Goal: Transaction & Acquisition: Purchase product/service

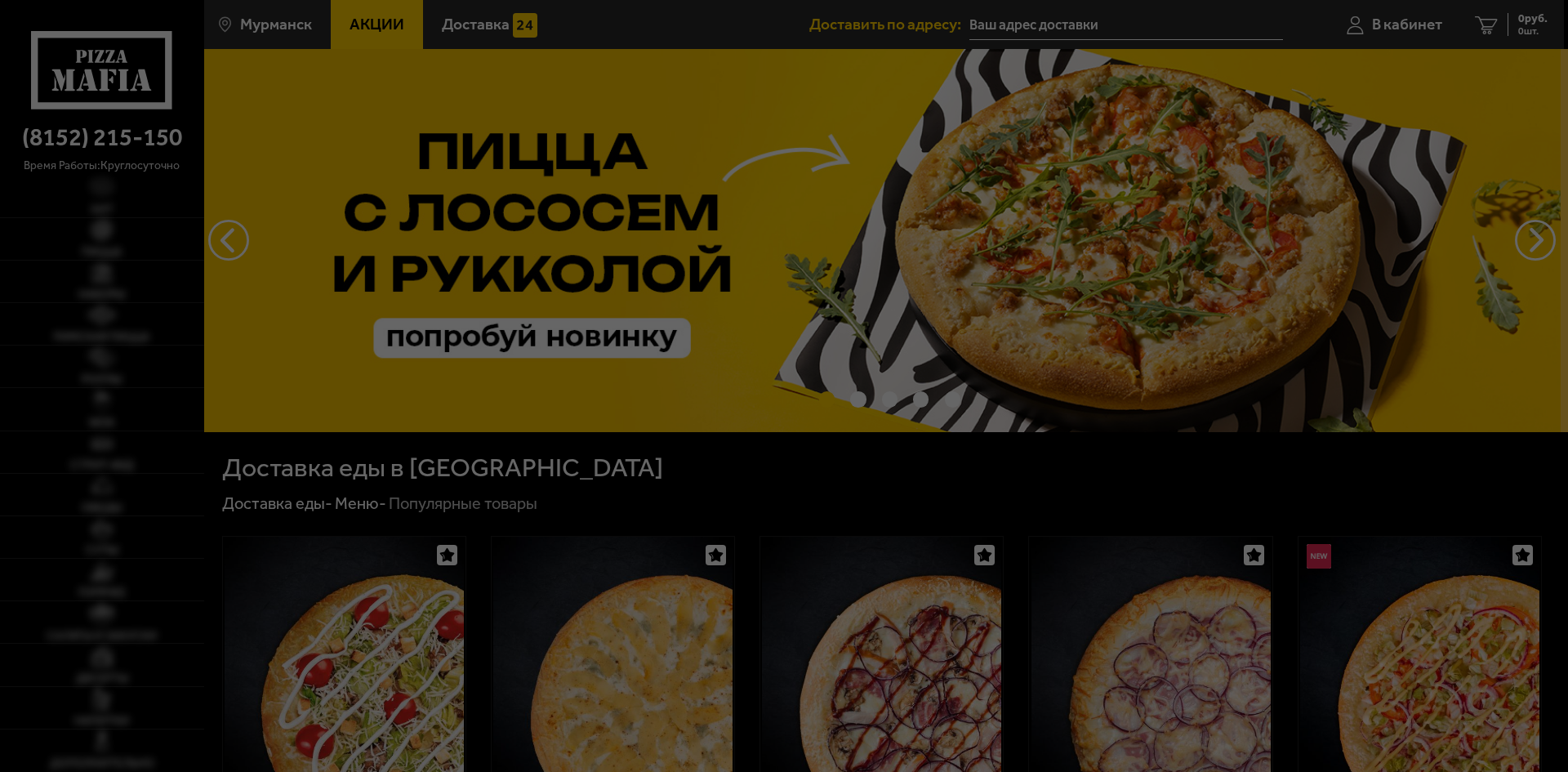
type input "[STREET_ADDRESS]"
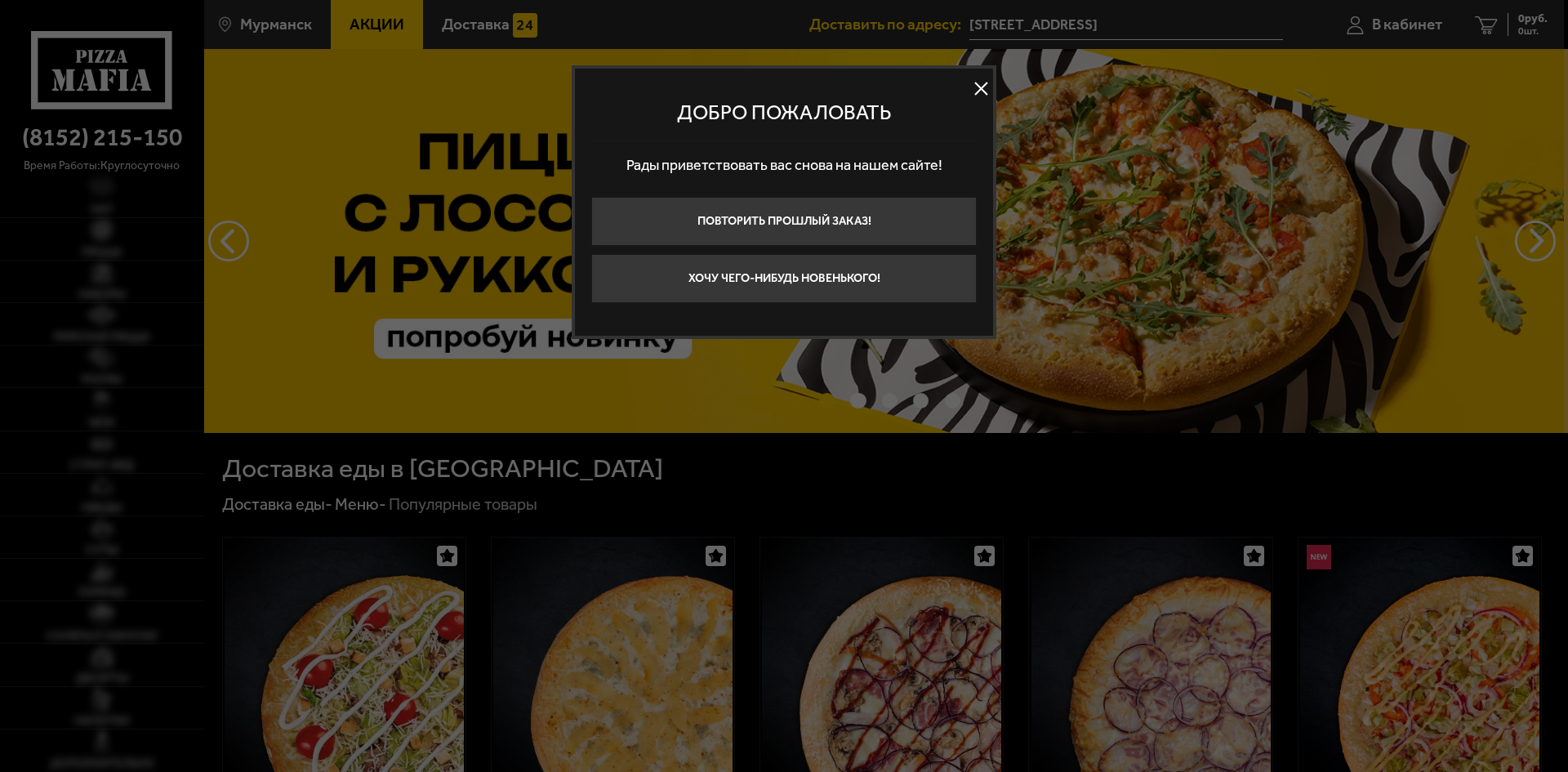
click at [980, 93] on button at bounding box center [981, 89] width 25 height 25
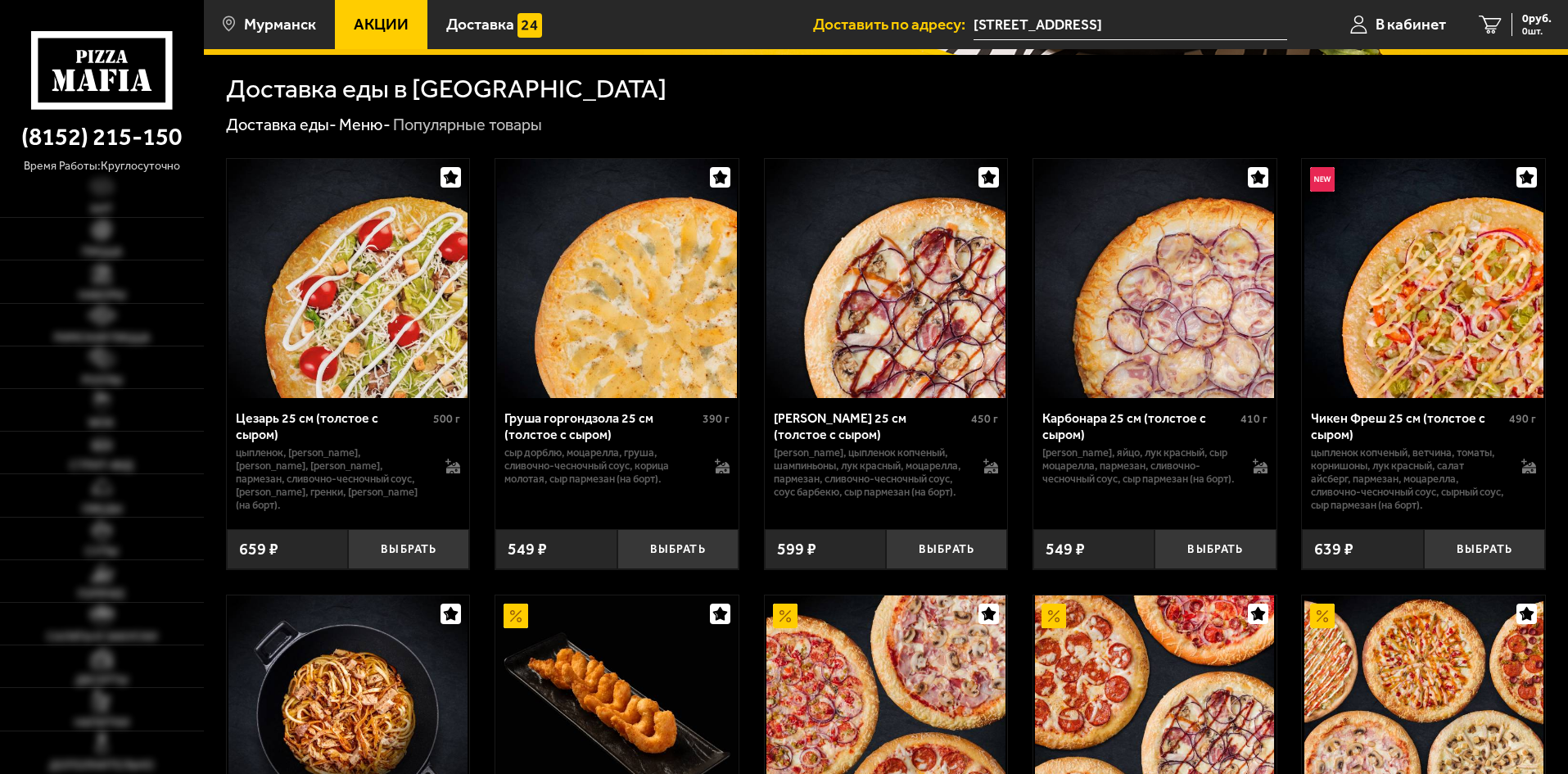
scroll to position [492, 0]
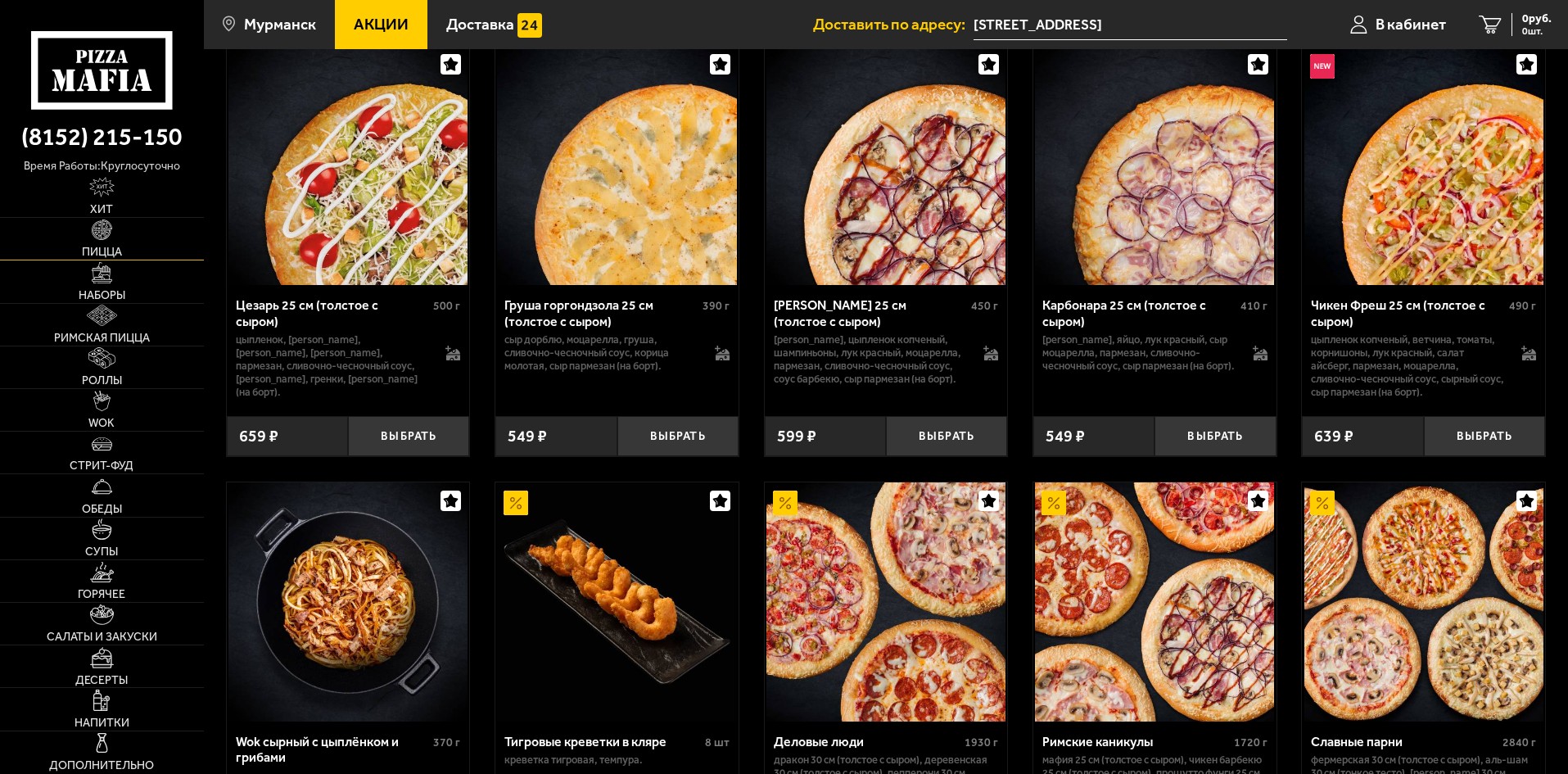
drag, startPoint x: 131, startPoint y: 228, endPoint x: 116, endPoint y: 233, distance: 15.8
click at [129, 229] on link "Пицца" at bounding box center [102, 238] width 204 height 41
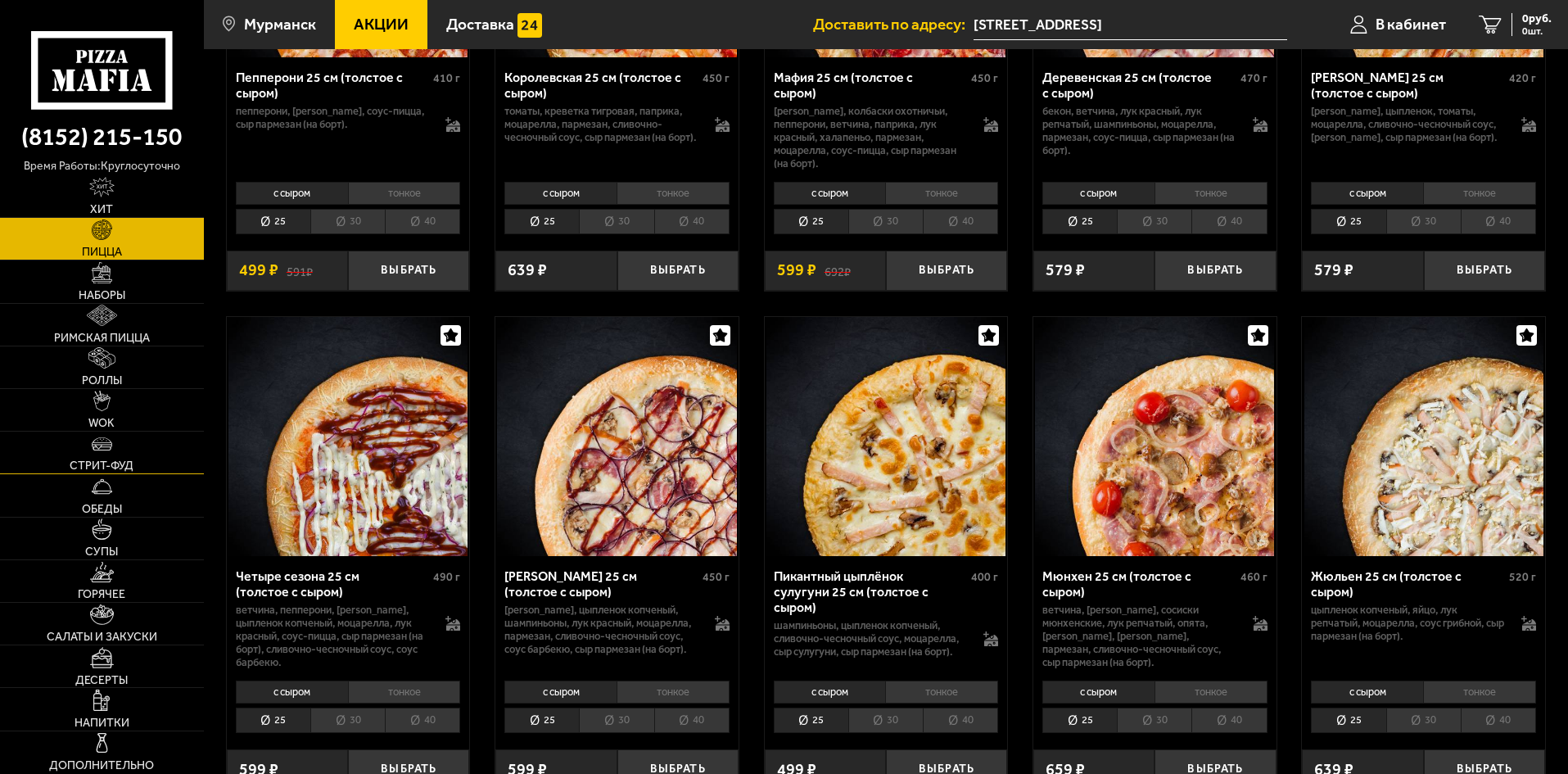
scroll to position [2376, 0]
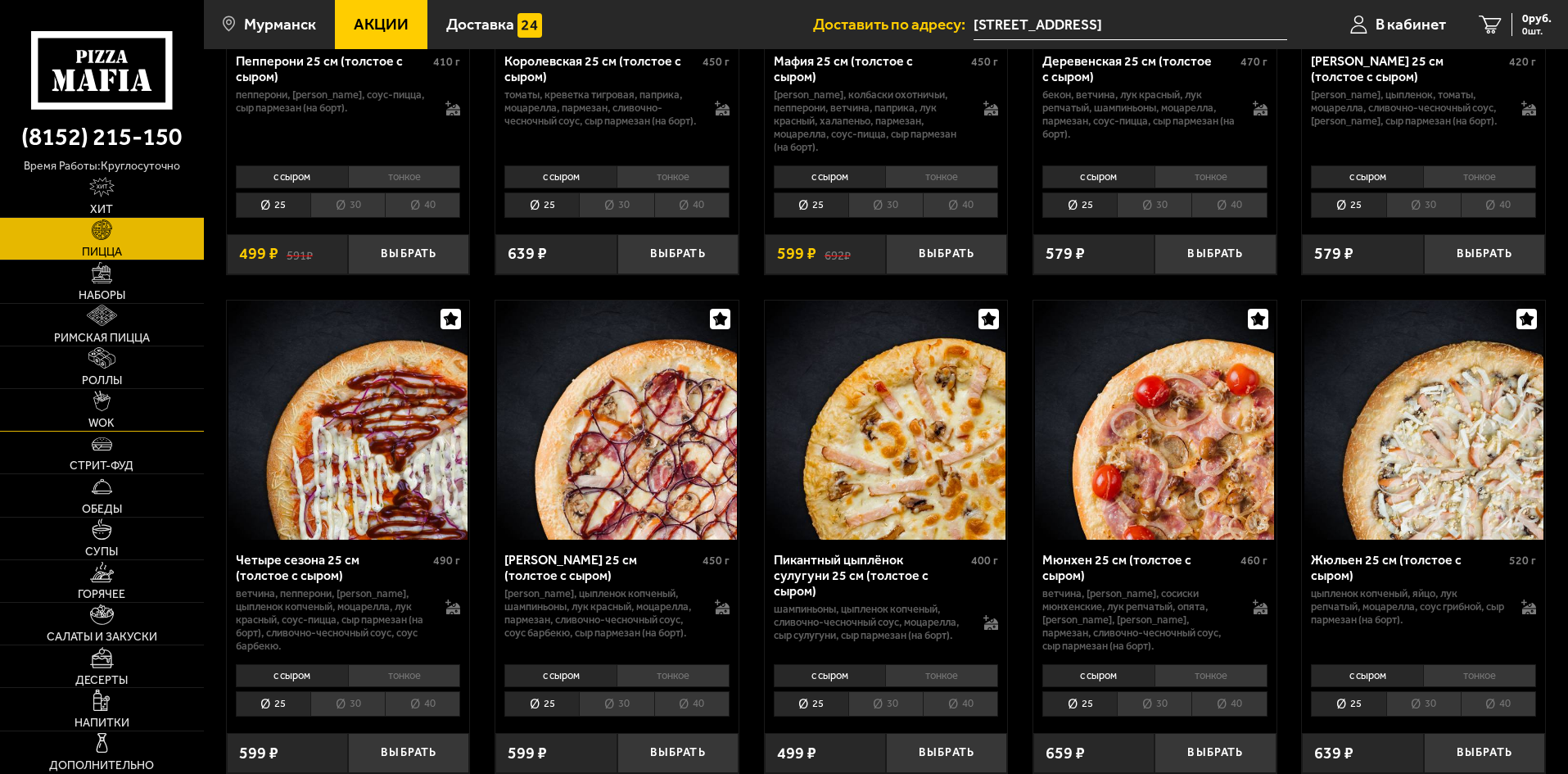
click at [119, 414] on link "WOK" at bounding box center [102, 409] width 204 height 41
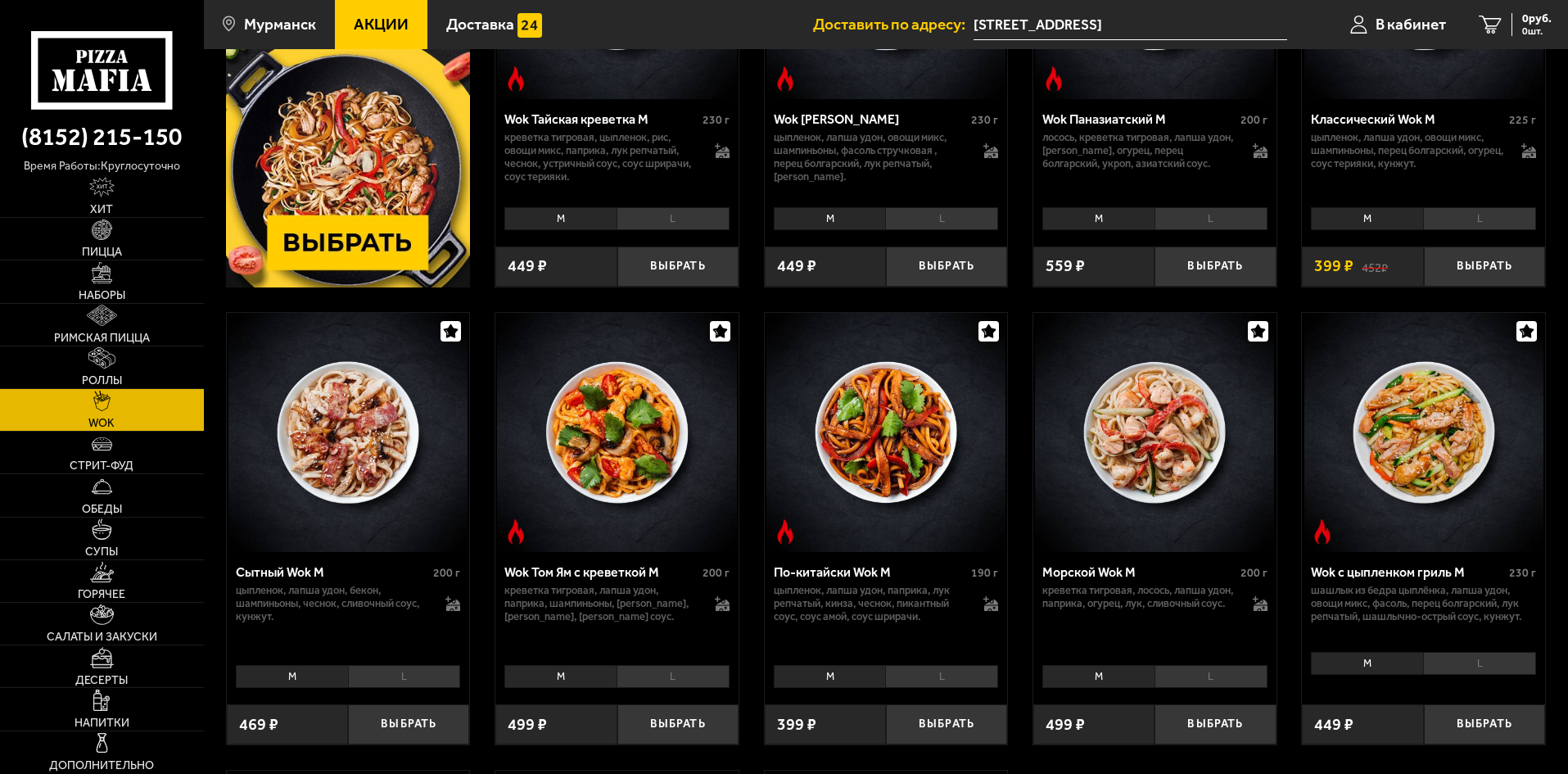
scroll to position [492, 0]
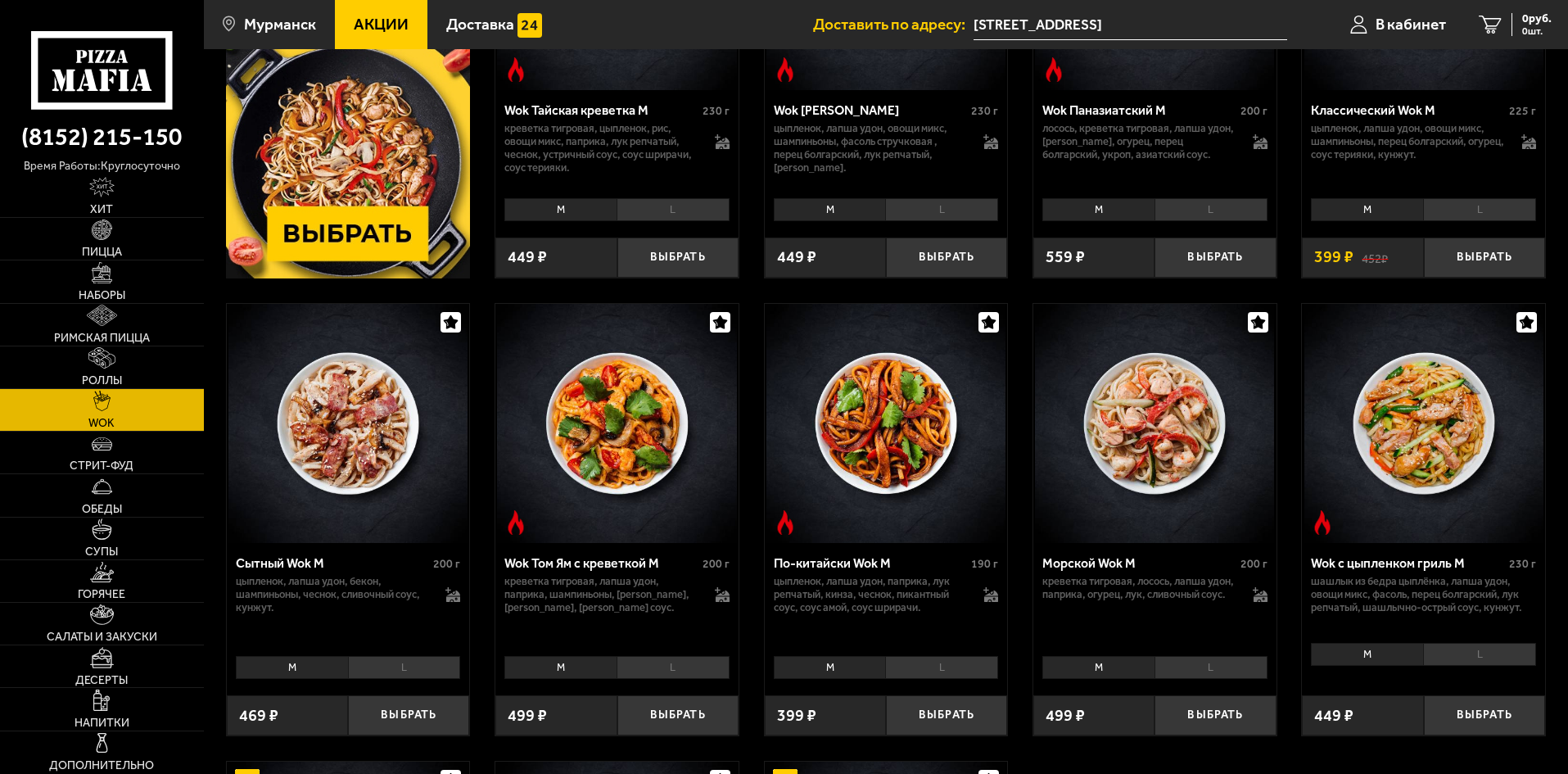
click at [419, 668] on li "L" at bounding box center [405, 668] width 113 height 23
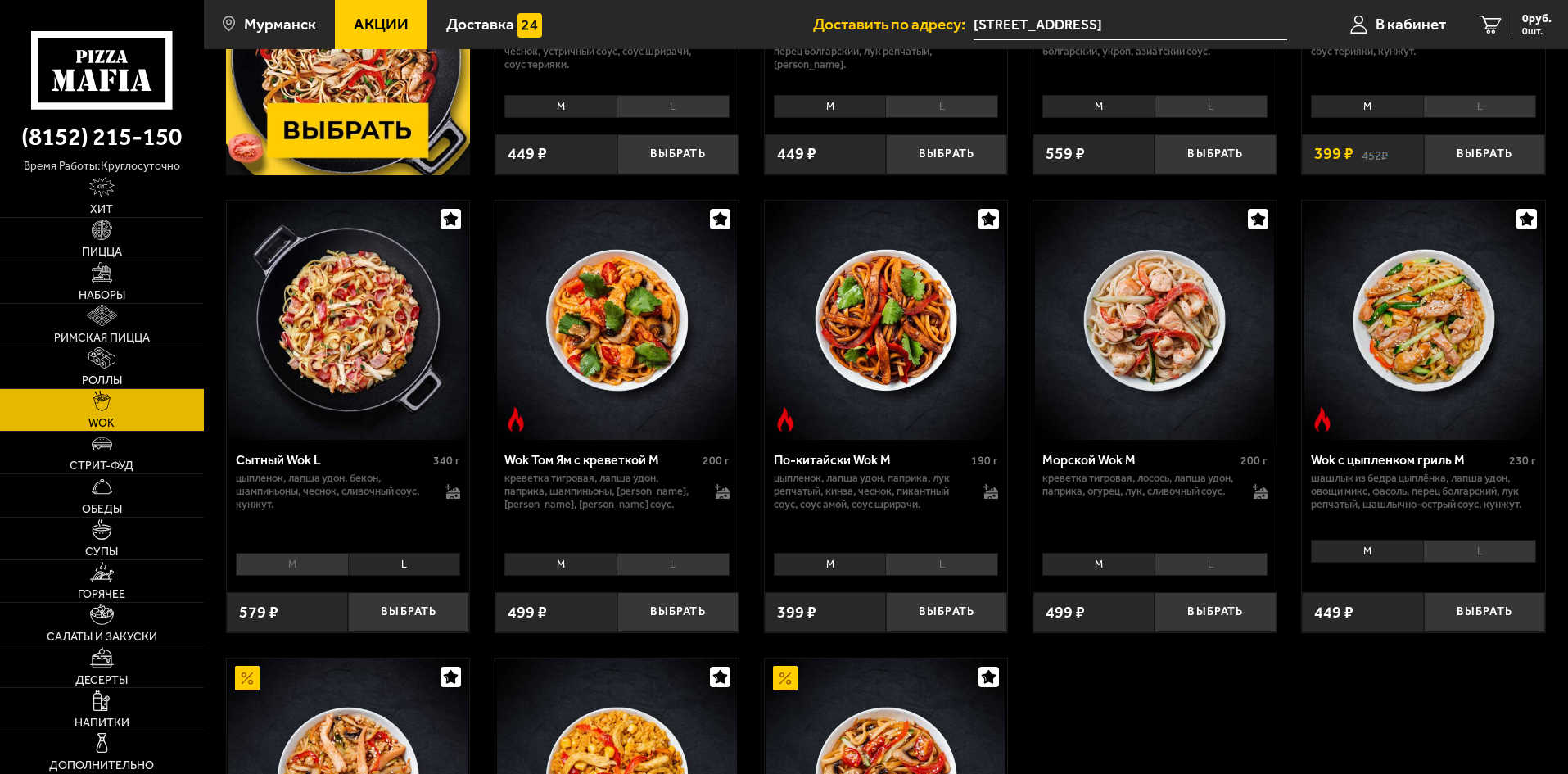
scroll to position [655, 0]
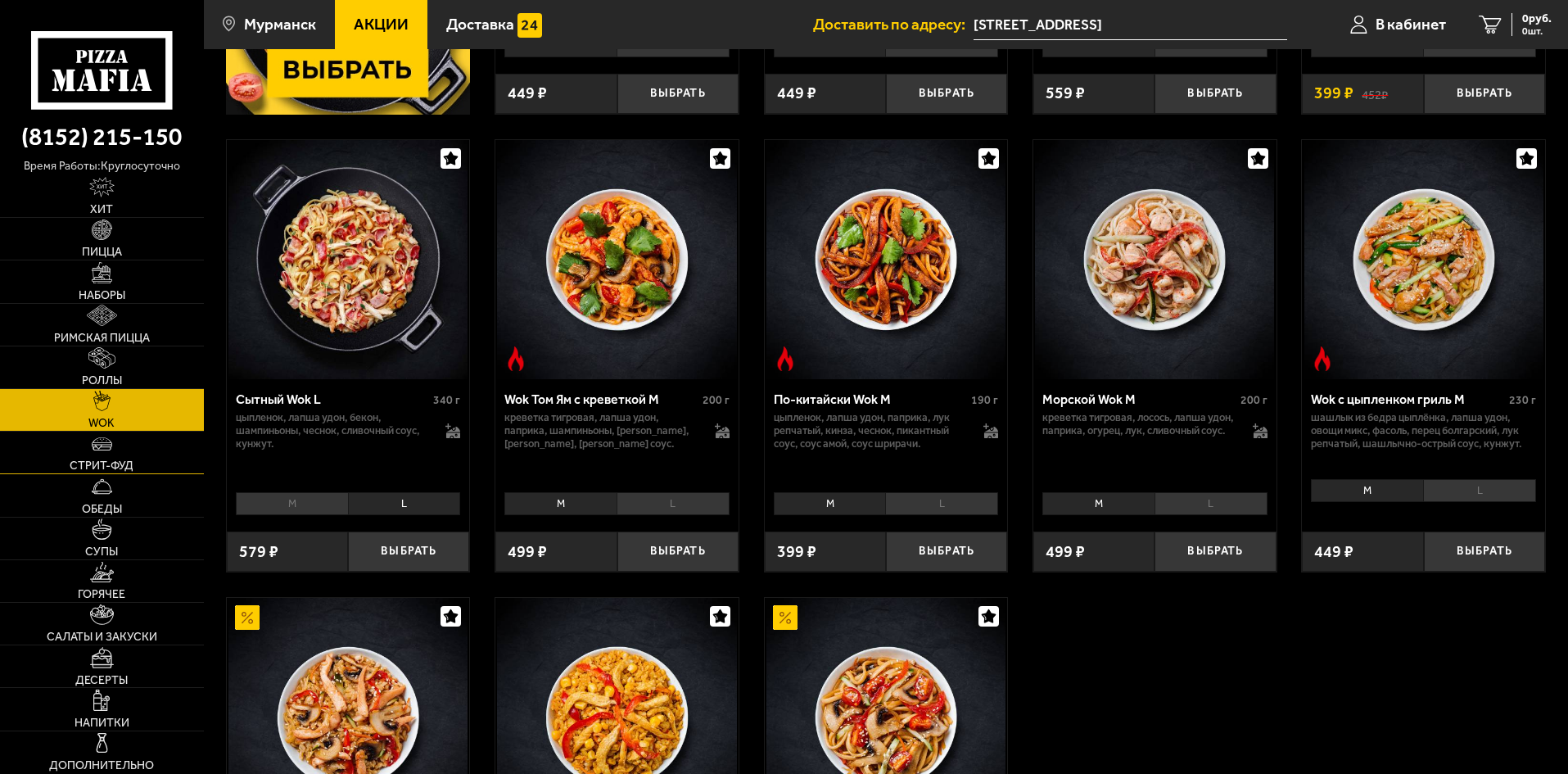
click at [48, 440] on link "Стрит-фуд" at bounding box center [102, 452] width 204 height 41
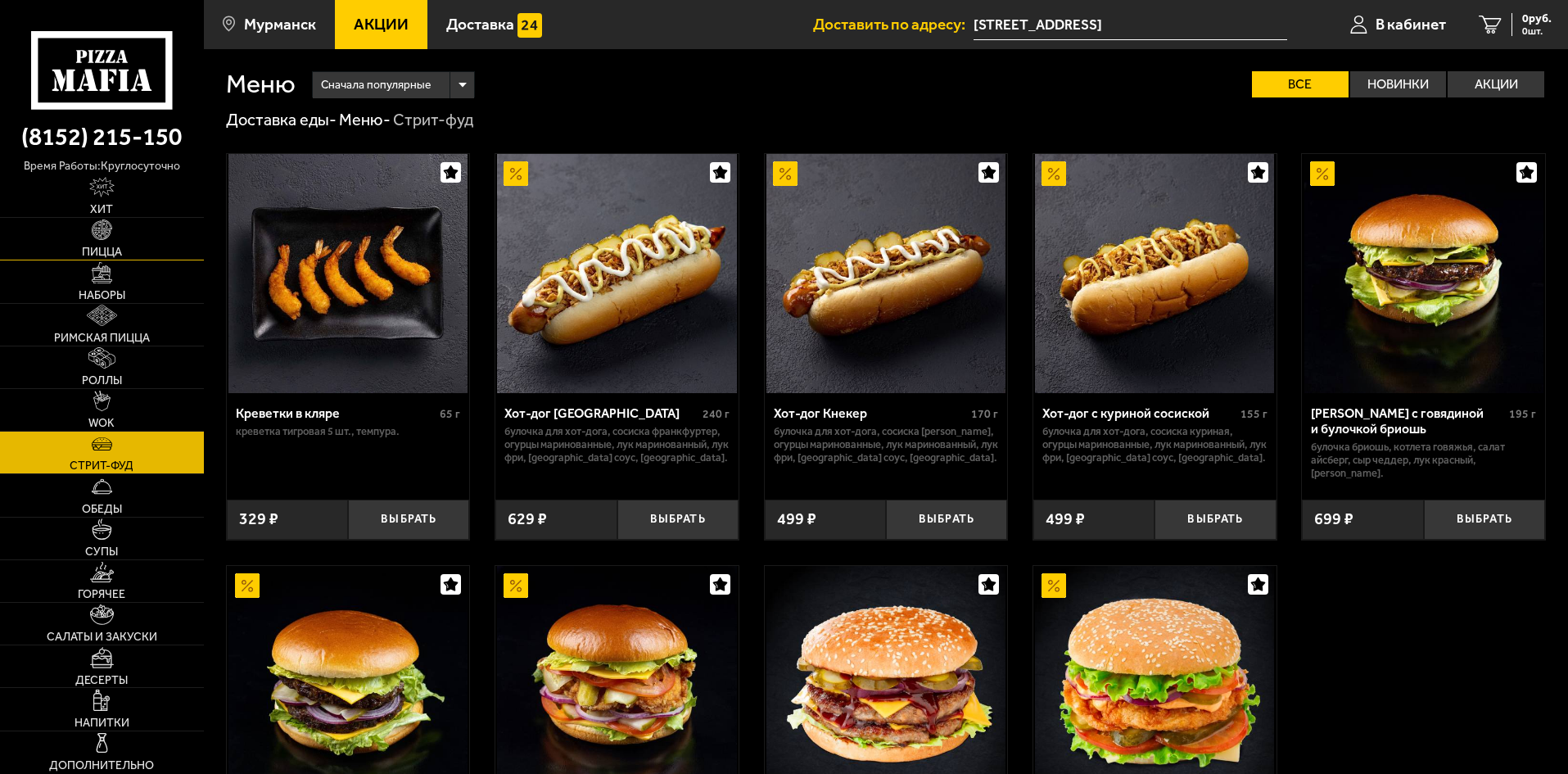
click at [114, 246] on span "Пицца" at bounding box center [102, 252] width 40 height 11
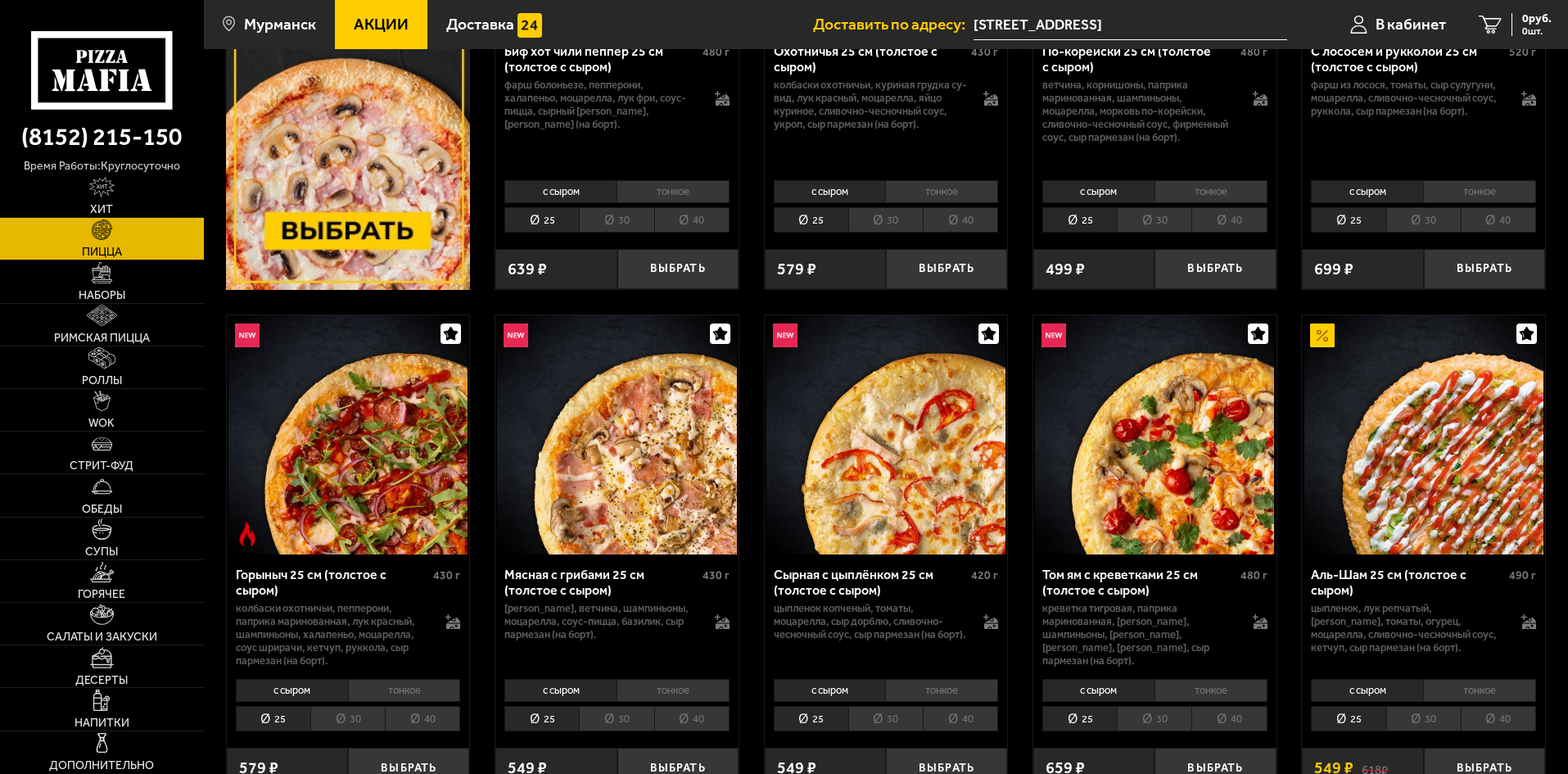
scroll to position [410, 0]
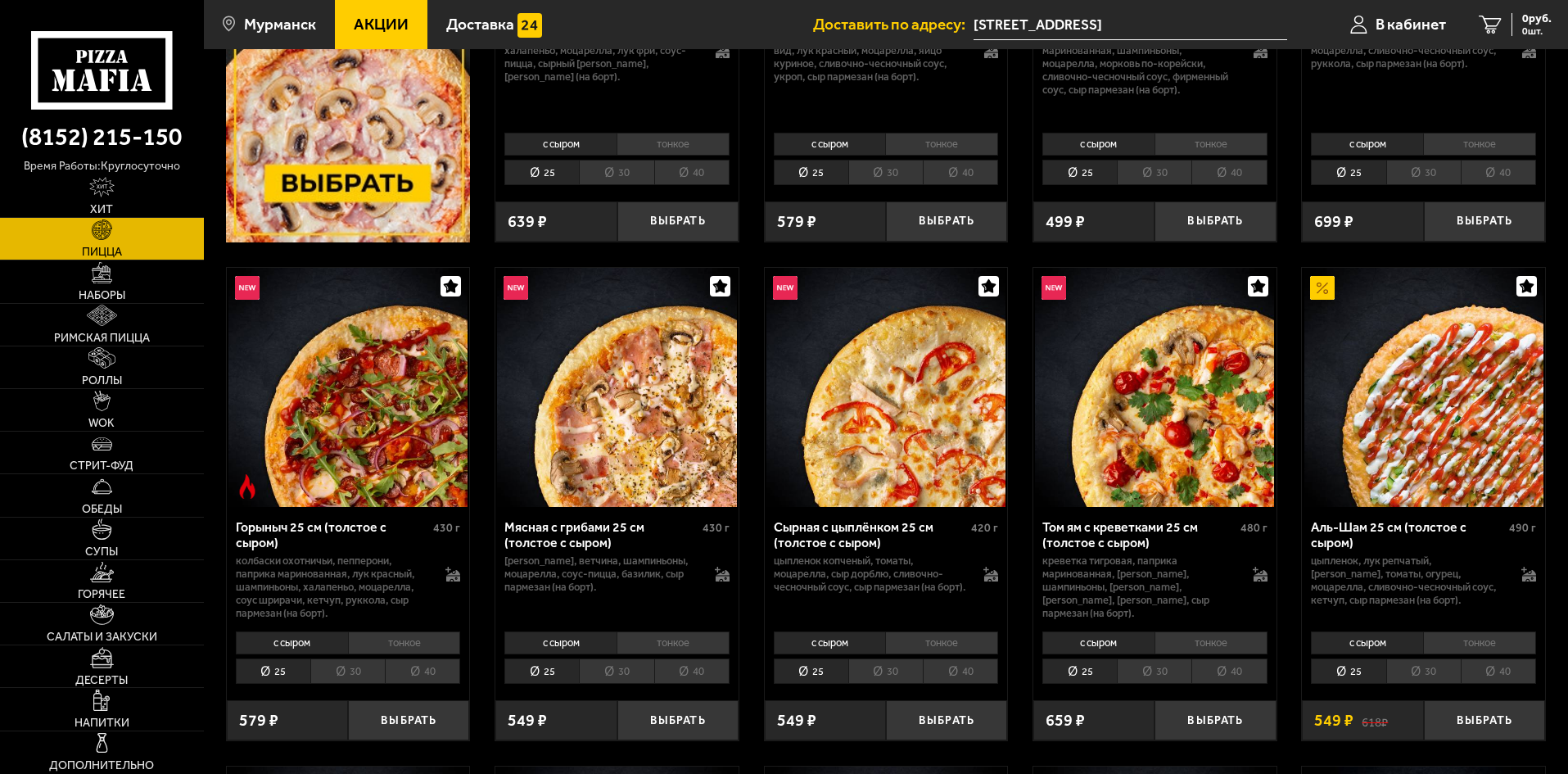
click at [872, 671] on li "30" at bounding box center [886, 671] width 75 height 26
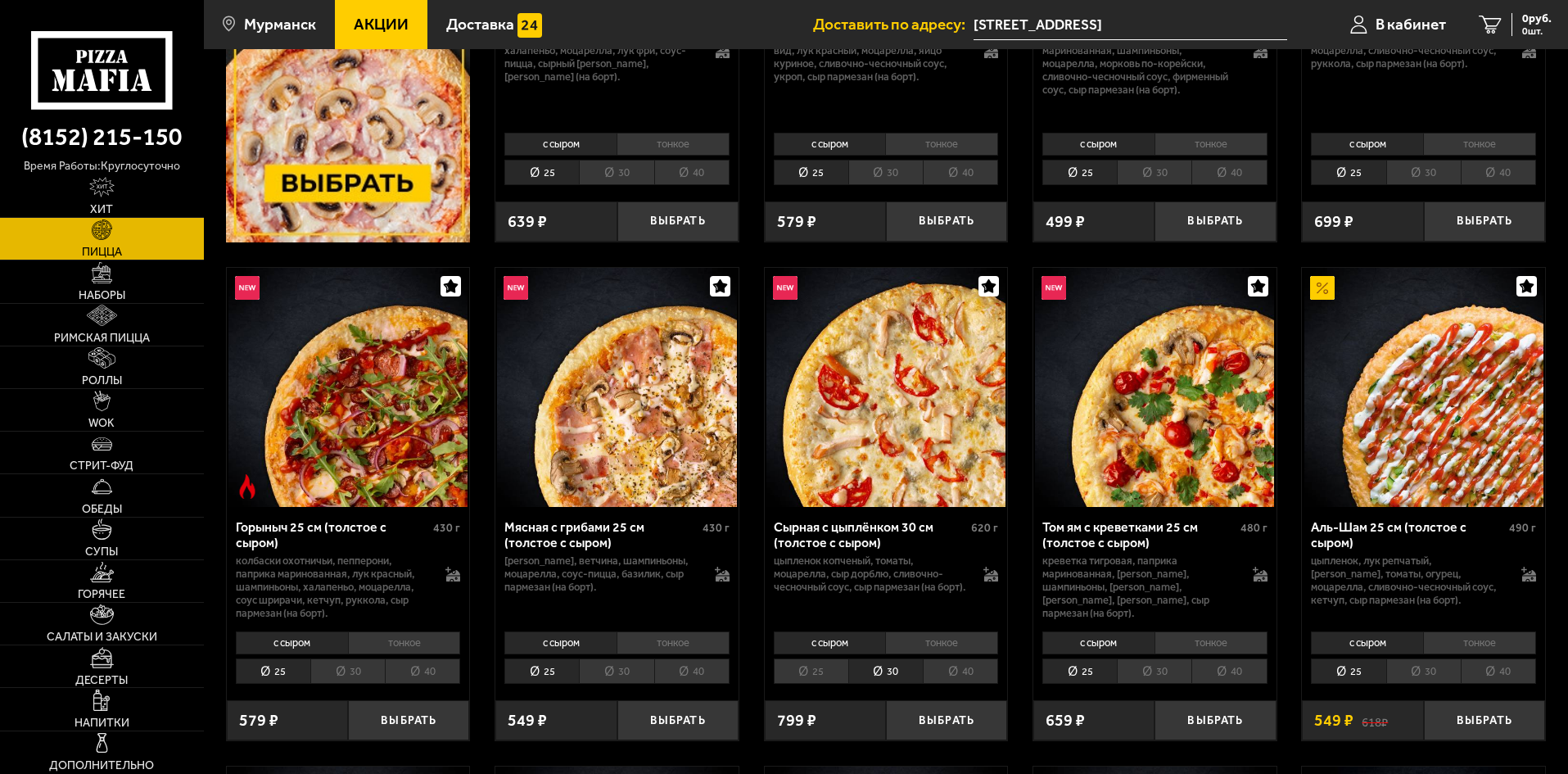
click at [952, 666] on li "40" at bounding box center [961, 671] width 76 height 26
click at [914, 642] on li "тонкое" at bounding box center [942, 643] width 113 height 23
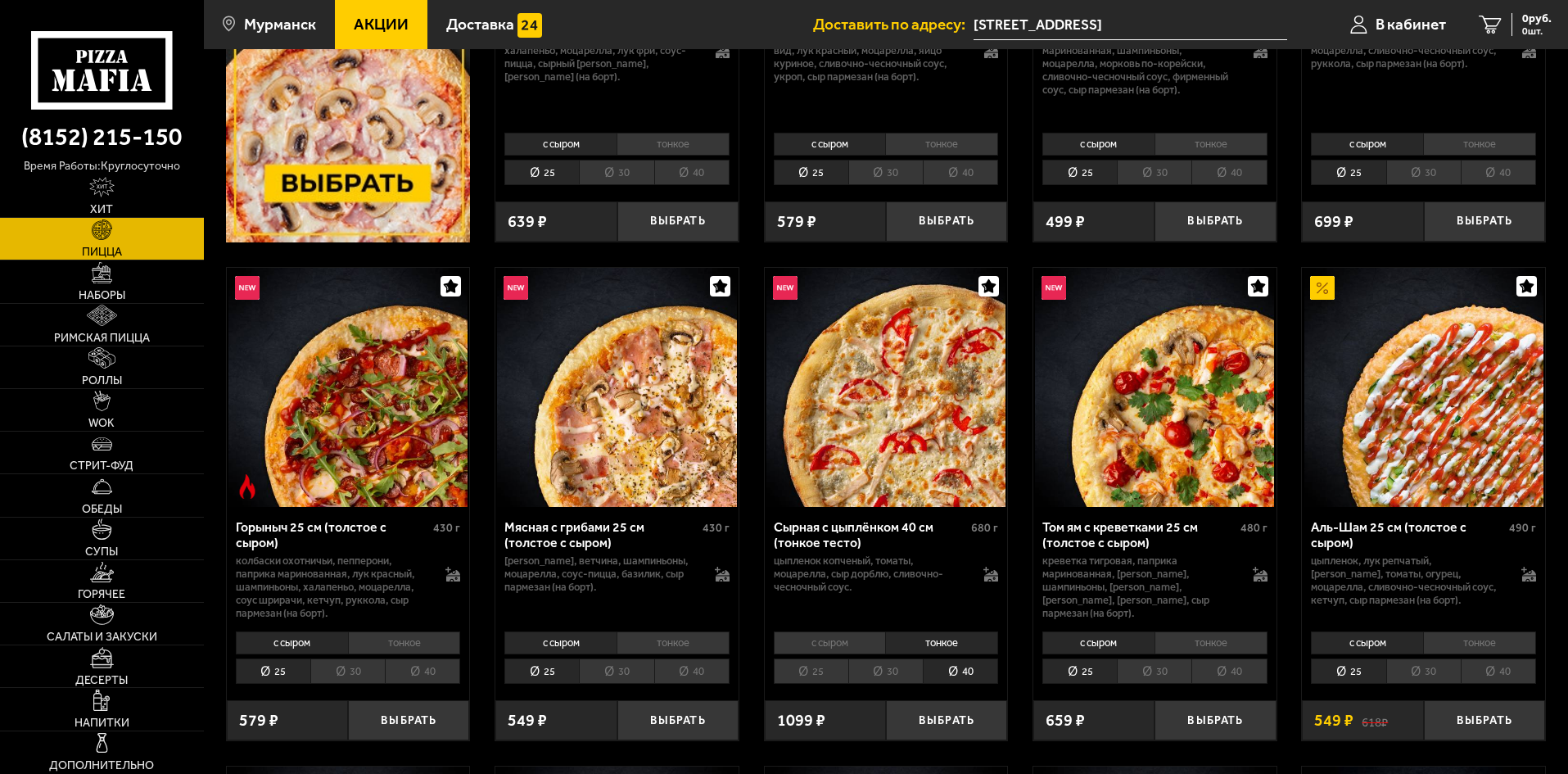
click at [1200, 643] on li "тонкое" at bounding box center [1211, 643] width 113 height 23
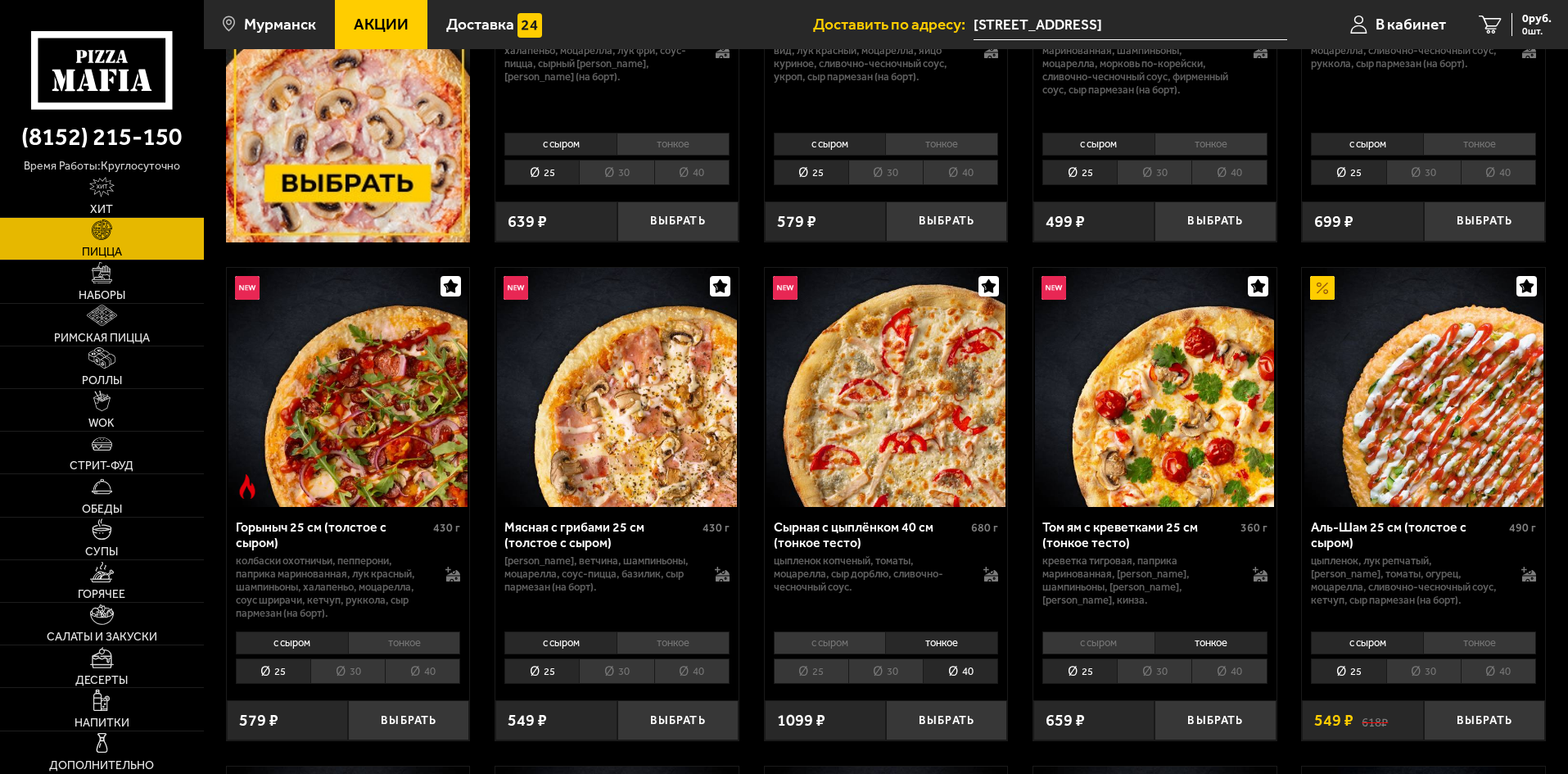
click at [1214, 674] on li "40" at bounding box center [1229, 671] width 76 height 26
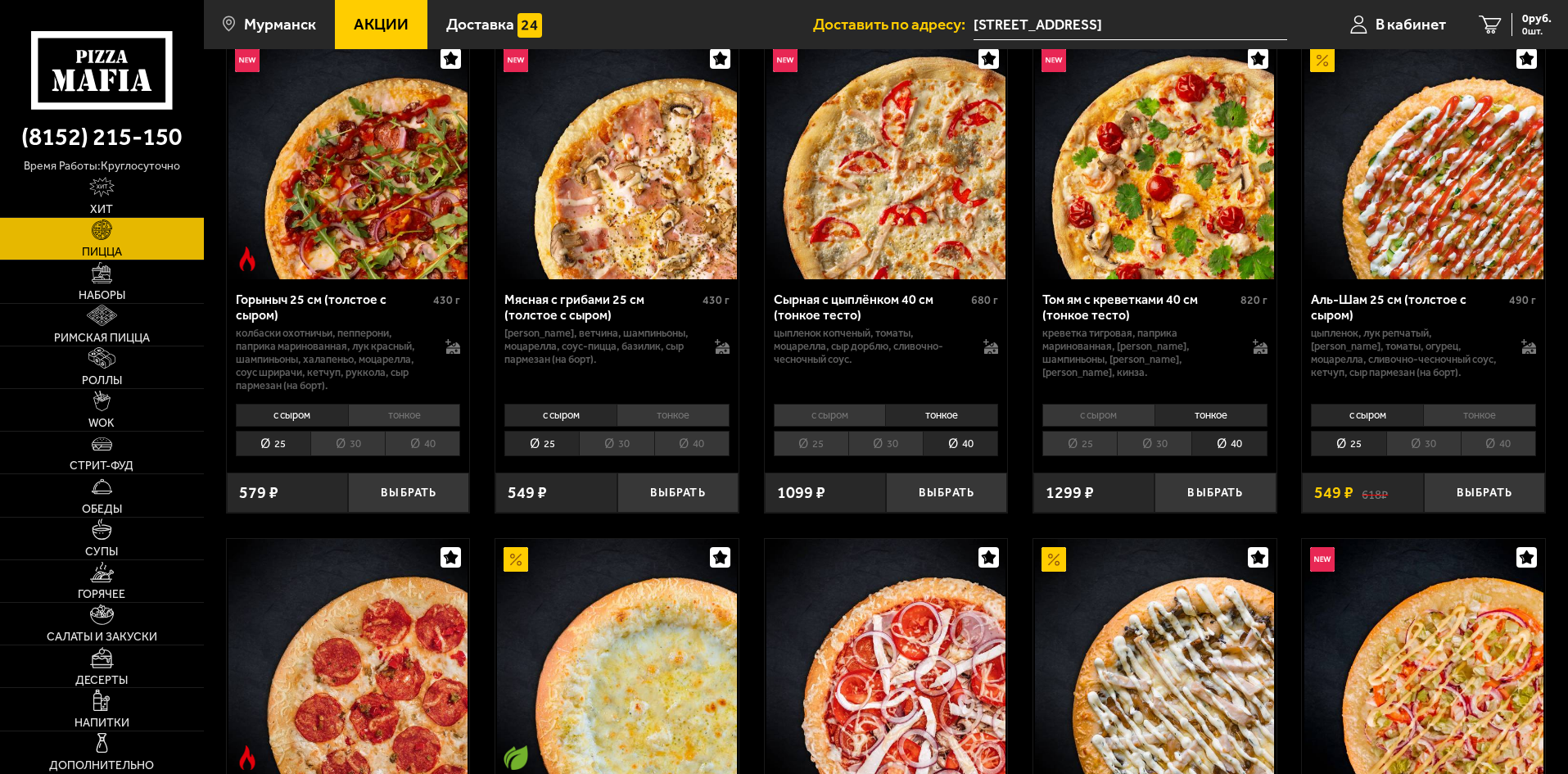
scroll to position [655, 0]
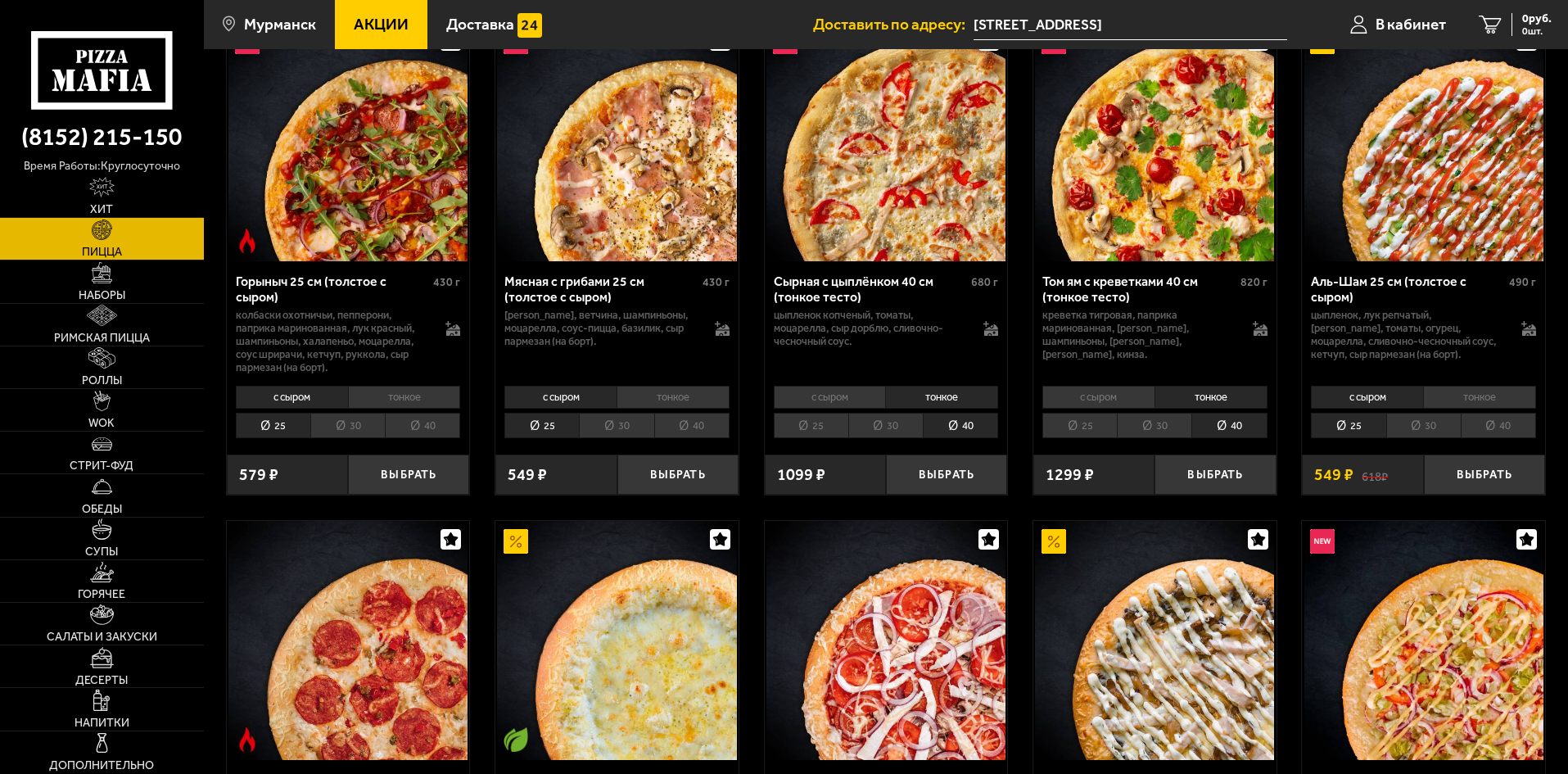
click at [623, 431] on li "30" at bounding box center [616, 425] width 75 height 26
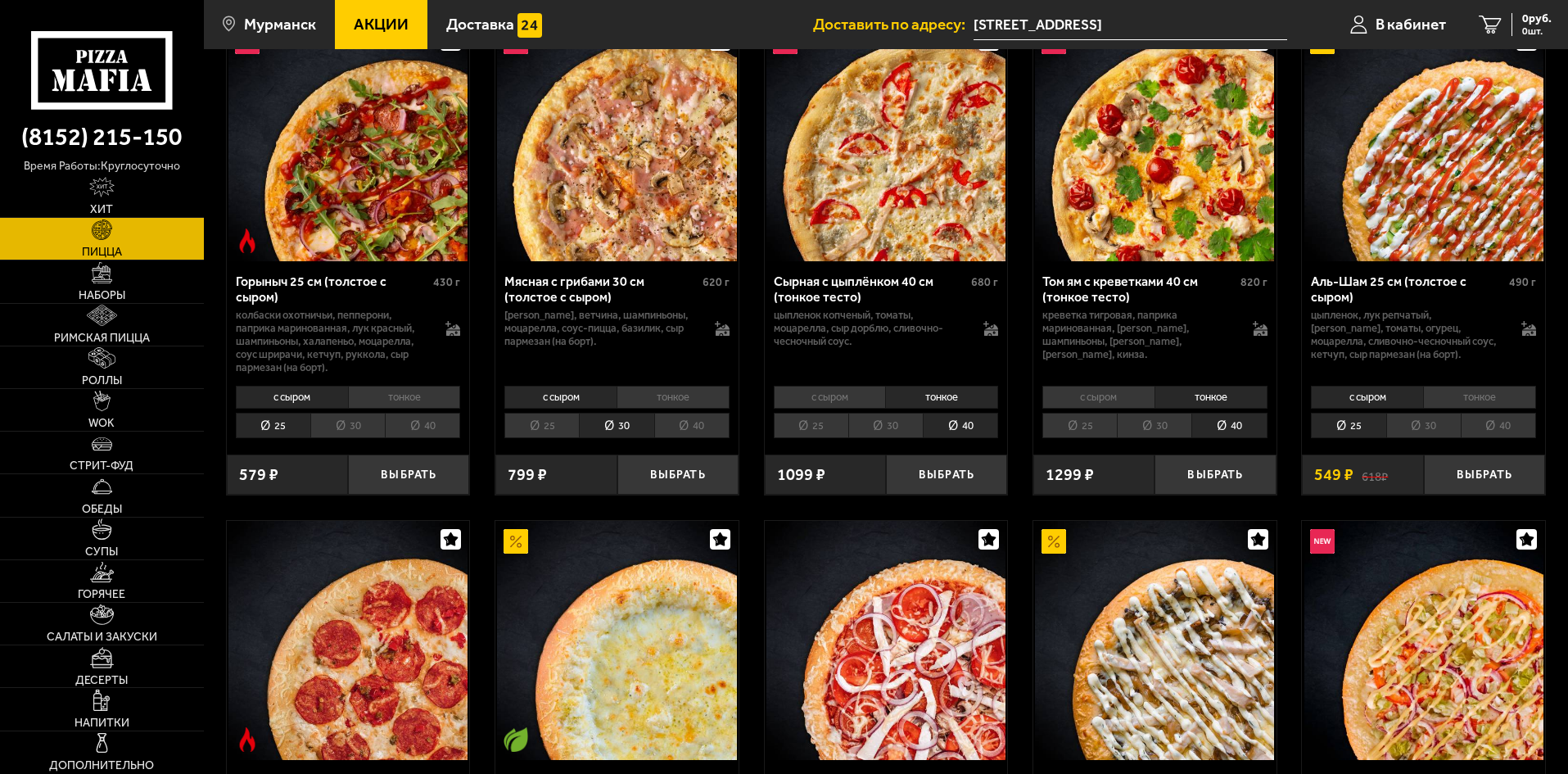
click at [666, 396] on li "тонкое" at bounding box center [673, 398] width 113 height 23
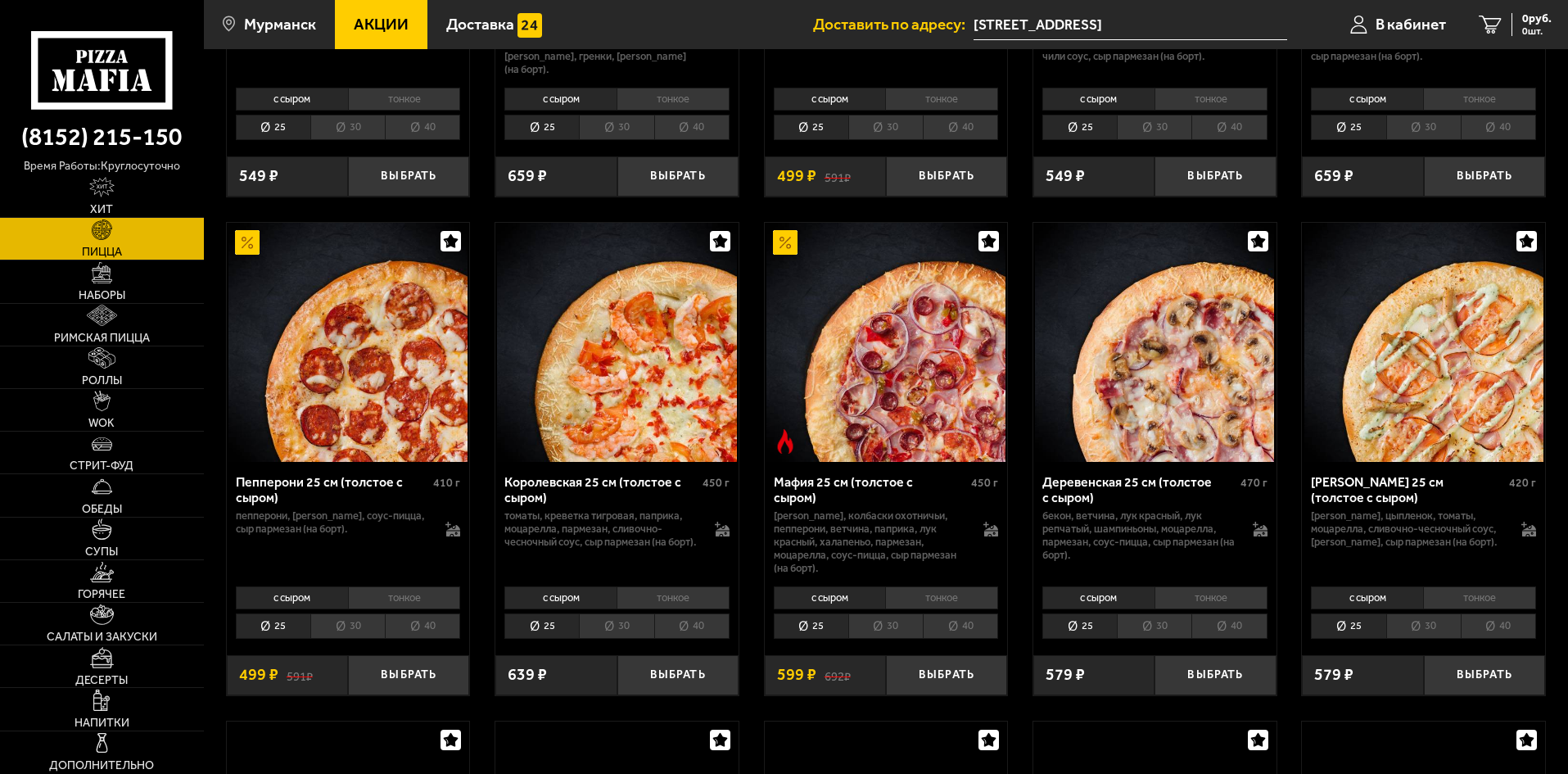
scroll to position [2048, 0]
